Goal: Navigation & Orientation: Find specific page/section

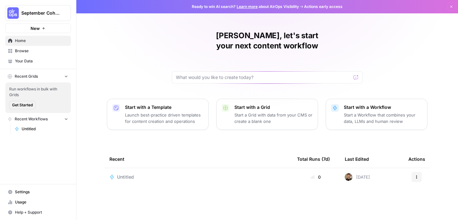
click at [28, 204] on span "Usage" at bounding box center [41, 202] width 53 height 6
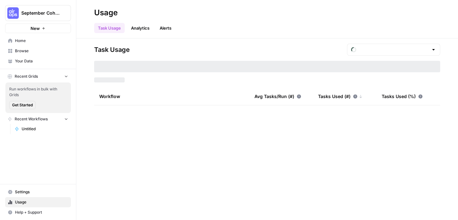
type input "September Tasks"
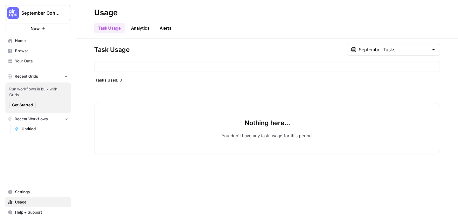
click at [374, 25] on div "Task Usage Analytics Alerts" at bounding box center [267, 25] width 346 height 15
click at [134, 27] on link "Analytics" at bounding box center [140, 28] width 26 height 10
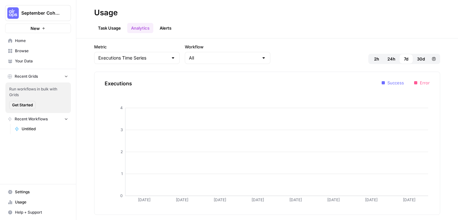
click at [168, 29] on link "Alerts" at bounding box center [165, 28] width 19 height 10
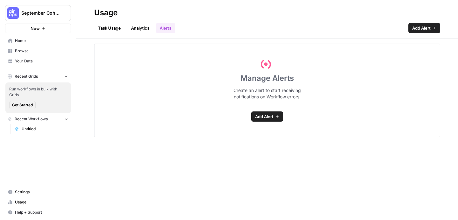
click at [107, 32] on link "Task Usage" at bounding box center [109, 28] width 31 height 10
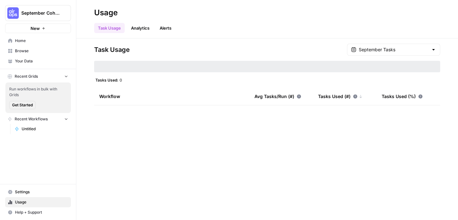
click at [41, 41] on span "Home" at bounding box center [41, 41] width 53 height 6
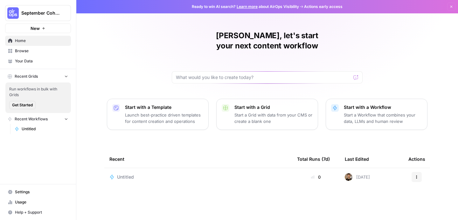
click at [58, 8] on button "September Cohort" at bounding box center [38, 13] width 66 height 16
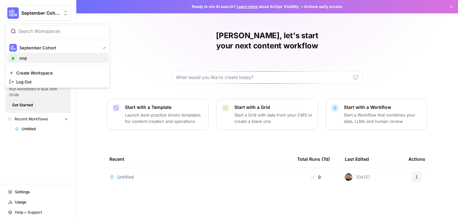
click at [58, 63] on button "о оор" at bounding box center [58, 58] width 102 height 10
